Goal: Task Accomplishment & Management: Use online tool/utility

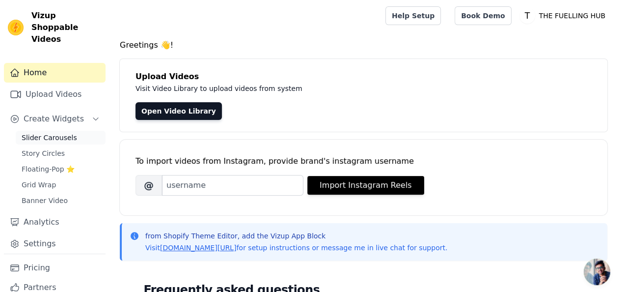
click at [54, 133] on span "Slider Carousels" at bounding box center [49, 138] width 55 height 10
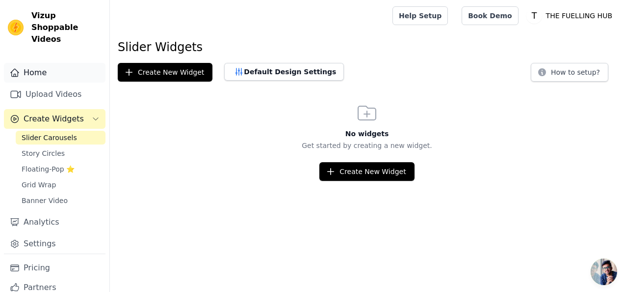
click at [31, 63] on link "Home" at bounding box center [55, 73] width 102 height 20
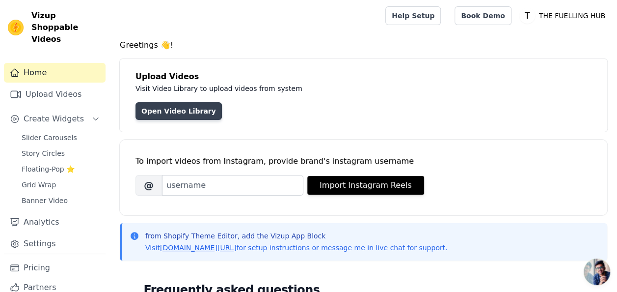
click at [176, 109] on link "Open Video Library" at bounding box center [178, 111] width 86 height 18
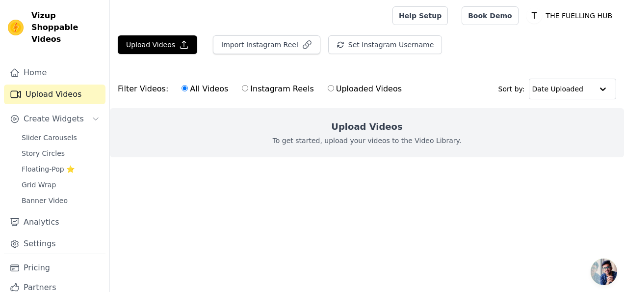
click at [344, 91] on label "Uploaded Videos" at bounding box center [364, 88] width 75 height 13
click at [334, 91] on input "Uploaded Videos" at bounding box center [331, 88] width 6 height 6
radio input "true"
click at [55, 195] on span "Banner Video" at bounding box center [45, 200] width 46 height 10
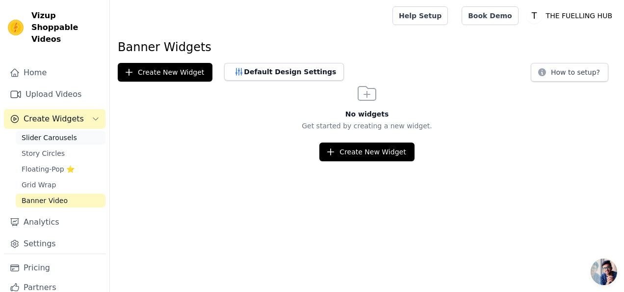
click at [29, 133] on span "Slider Carousels" at bounding box center [49, 138] width 55 height 10
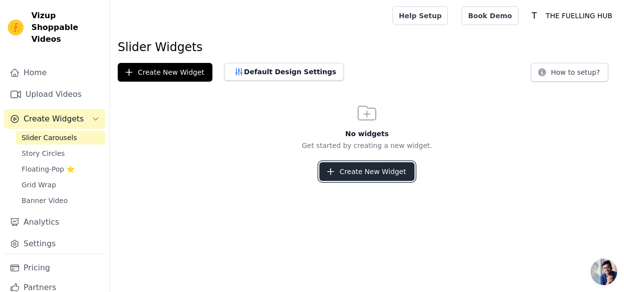
click at [365, 178] on button "Create New Widget" at bounding box center [367, 171] width 95 height 19
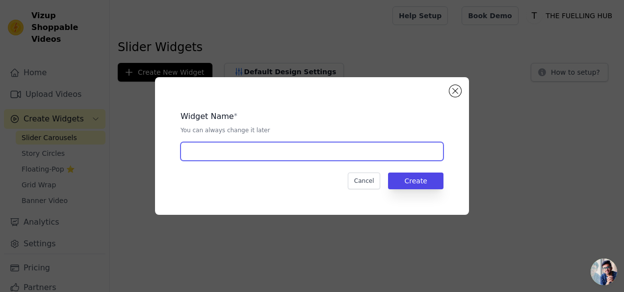
click at [321, 150] on input "text" at bounding box center [312, 151] width 263 height 19
type input "front page"
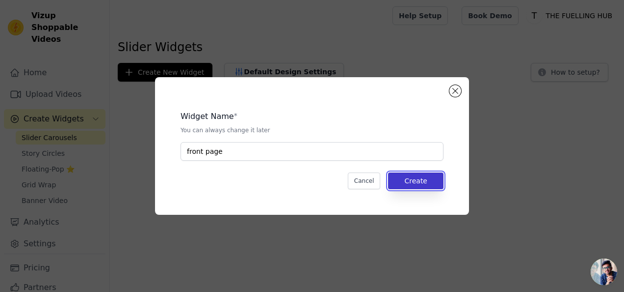
click at [418, 184] on button "Create" at bounding box center [415, 180] width 55 height 17
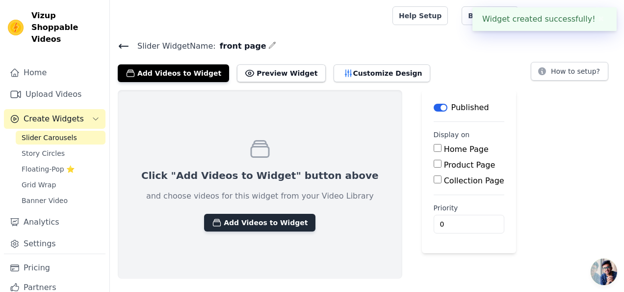
click at [264, 226] on button "Add Videos to Widget" at bounding box center [259, 223] width 111 height 18
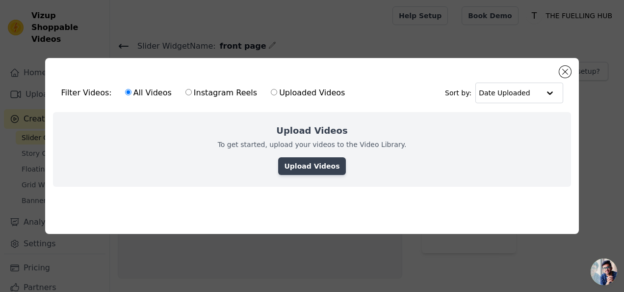
click at [309, 162] on link "Upload Videos" at bounding box center [311, 166] width 67 height 18
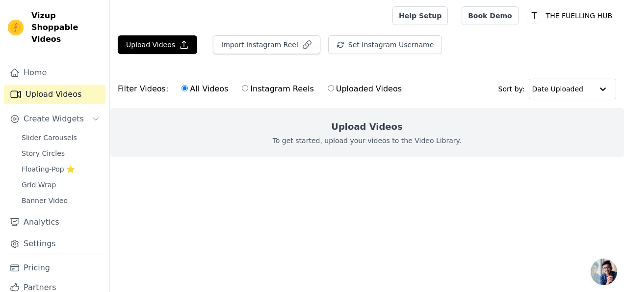
click at [328, 88] on label "Uploaded Videos" at bounding box center [364, 88] width 75 height 13
click at [328, 88] on input "Uploaded Videos" at bounding box center [331, 88] width 6 height 6
radio input "true"
click at [37, 63] on link "Home" at bounding box center [55, 73] width 102 height 20
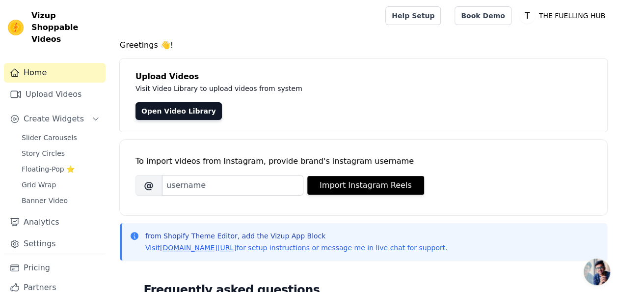
click at [46, 55] on div "Home Upload Videos Create Widgets Slider Carousels Story Circles Floating-Pop ⭐…" at bounding box center [54, 190] width 109 height 270
click at [44, 63] on link "Home" at bounding box center [55, 73] width 102 height 20
